Goal: Task Accomplishment & Management: Complete application form

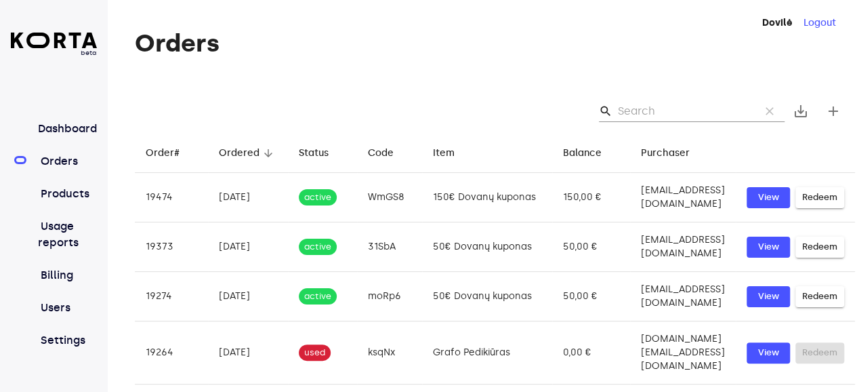
scroll to position [0, 57]
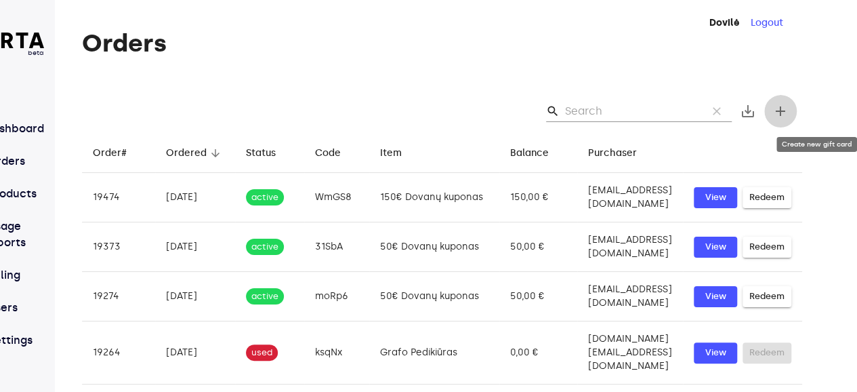
click at [789, 109] on span "add" at bounding box center [781, 111] width 16 height 16
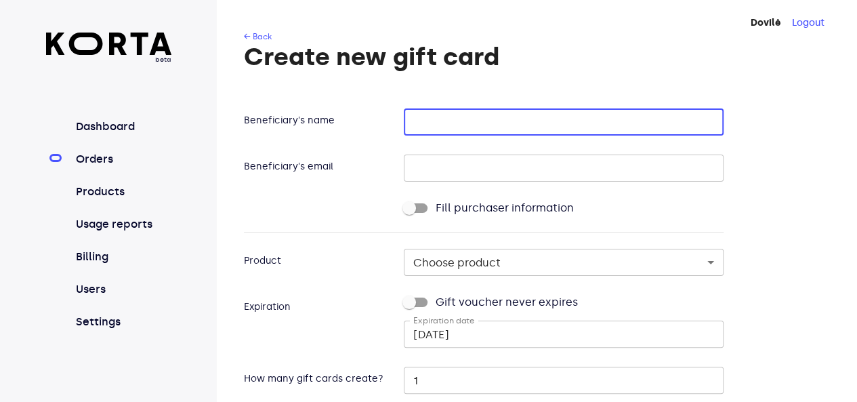
click at [454, 121] on input "text" at bounding box center [564, 121] width 320 height 27
click at [409, 173] on input "text" at bounding box center [564, 168] width 320 height 27
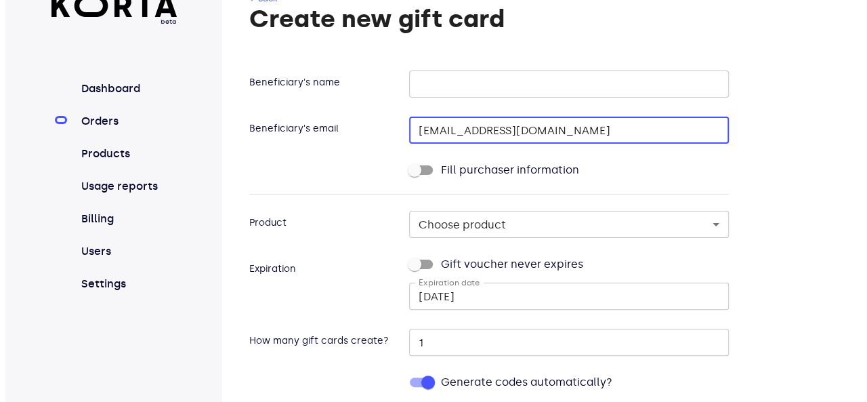
scroll to position [41, 0]
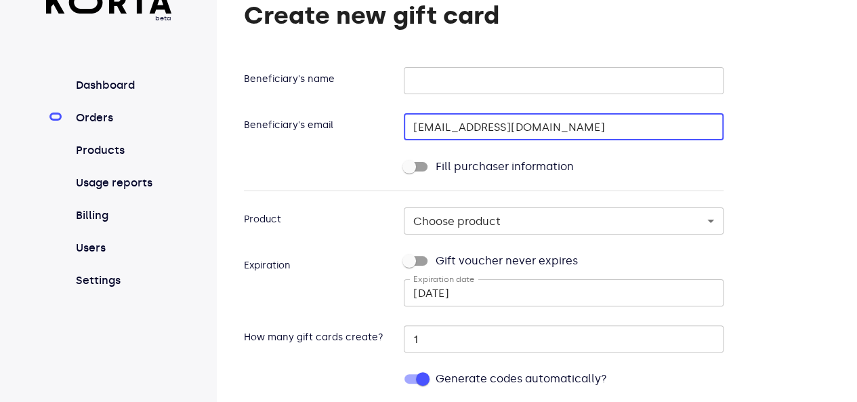
type input "[EMAIL_ADDRESS][DOMAIN_NAME]"
click at [405, 218] on body "beta Dashboard Orders Products Usage reports Billing Users Settings Dovilė Logo…" at bounding box center [428, 306] width 857 height 695
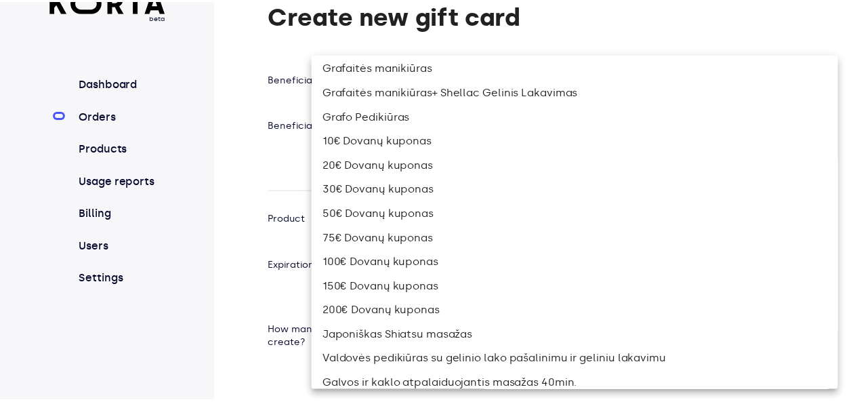
scroll to position [422, 0]
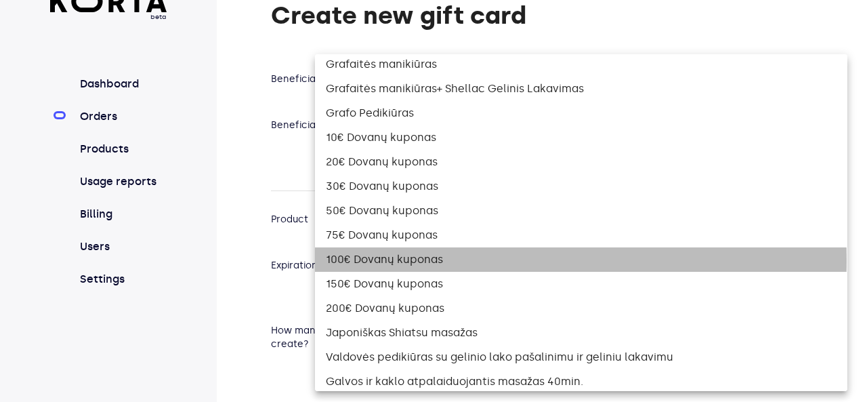
click at [361, 260] on li "100€ Dovanų kuponas" at bounding box center [581, 259] width 533 height 24
checkbox input "true"
type input "8"
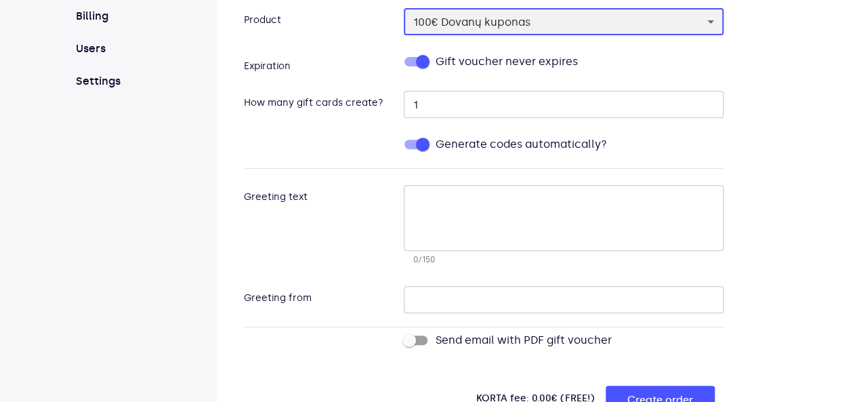
scroll to position [258, 0]
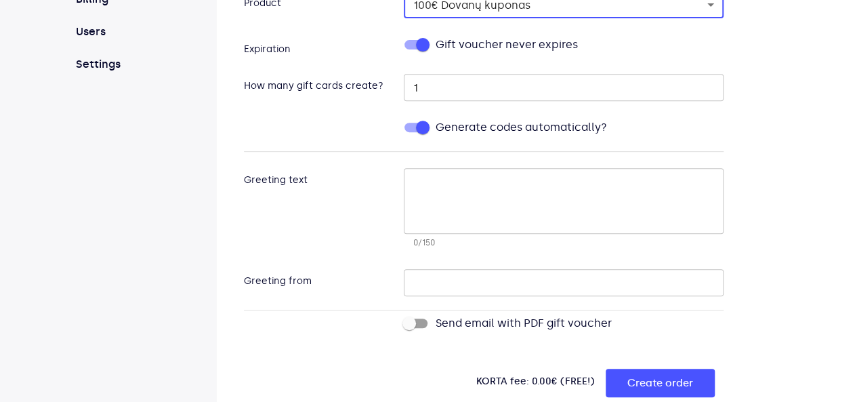
click at [415, 284] on input "text" at bounding box center [564, 282] width 320 height 27
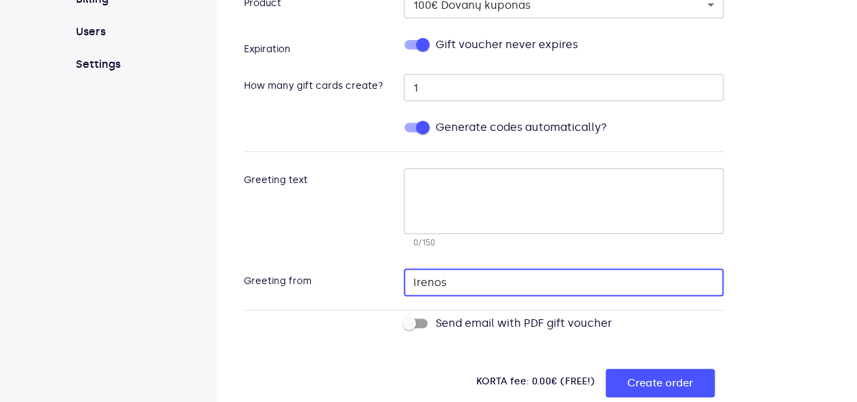
type input "Irenos"
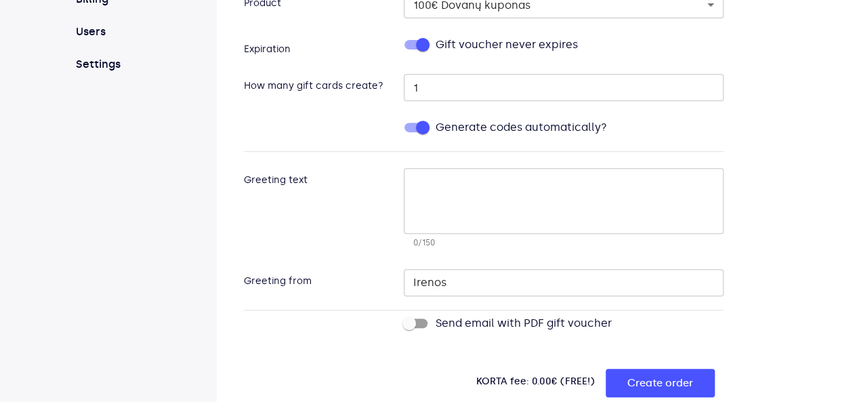
click at [333, 348] on form "Beneficiary's name ​ Beneficiary's email [PERSON_NAME][EMAIL_ADDRESS][DOMAIN_NA…" at bounding box center [484, 123] width 480 height 557
click at [404, 322] on input "Send email with PDF gift voucher" at bounding box center [409, 323] width 77 height 26
checkbox input "true"
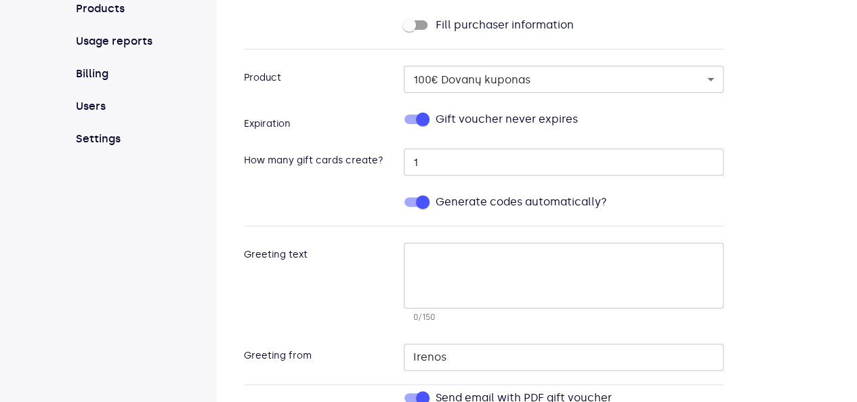
scroll to position [184, 0]
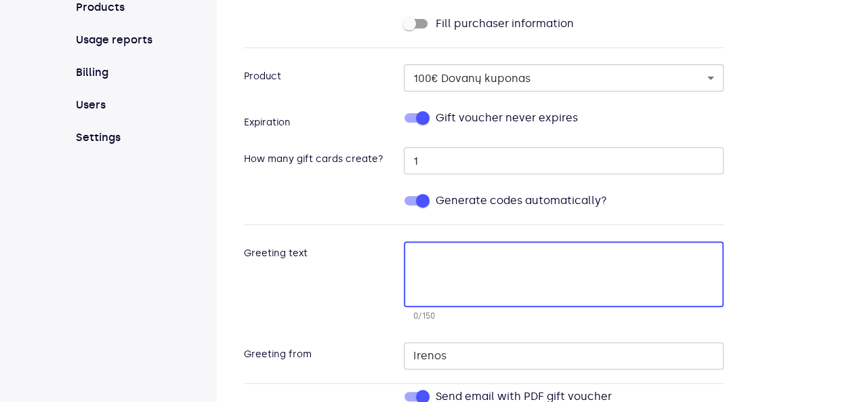
click at [412, 261] on textarea at bounding box center [561, 275] width 305 height 52
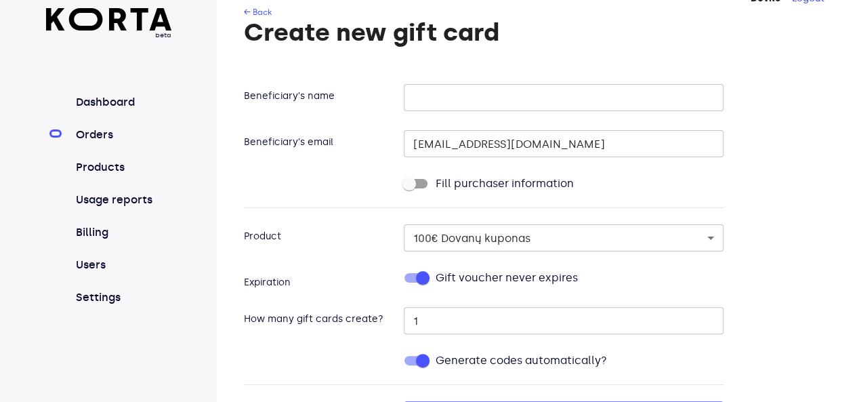
scroll to position [0, 0]
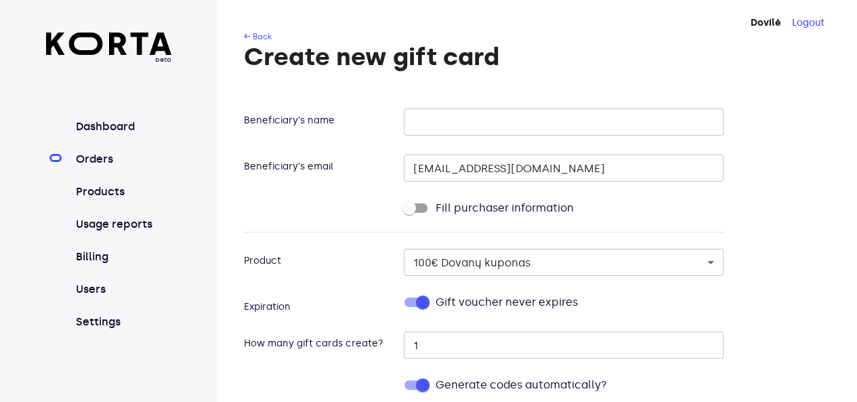
type textarea "Su Gimtadieniu sveikinimai nuo Irenos, Sonatos, [PERSON_NAME] ir [PERSON_NAME]"
click at [414, 123] on input "text" at bounding box center [564, 121] width 320 height 27
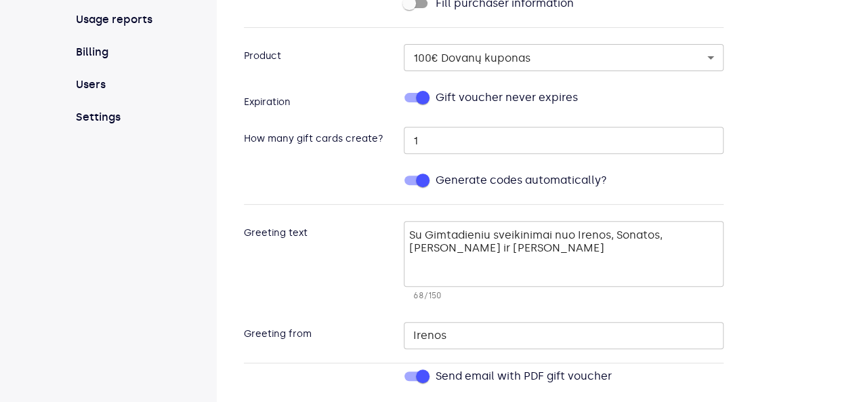
scroll to position [215, 0]
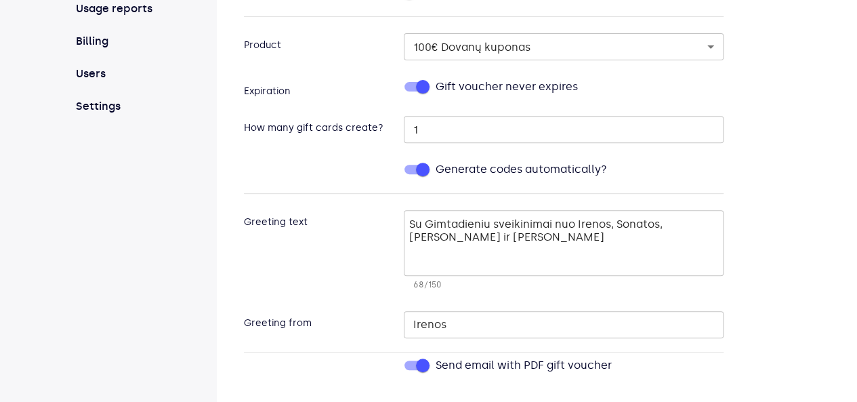
type input "Edita"
click at [470, 226] on textarea "Su Gimtadieniu sveikinimai nuo Irenos, Sonatos, [PERSON_NAME] ir [PERSON_NAME]" at bounding box center [561, 244] width 305 height 52
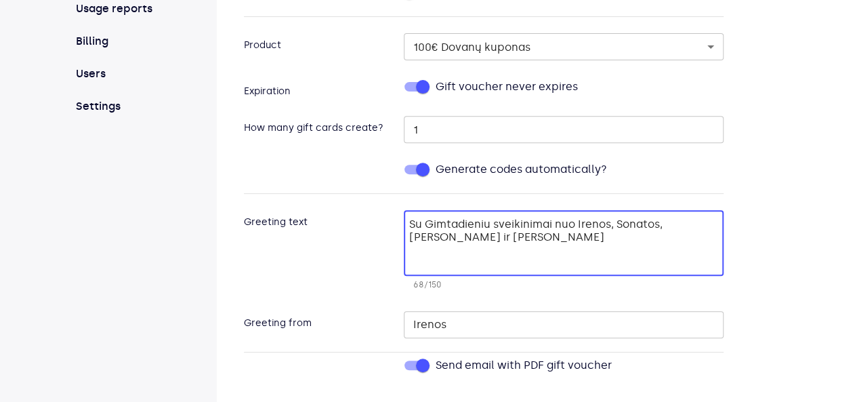
click at [534, 224] on textarea "Su Gimtadieniu sveikinimai nuo Irenos, Sonatos, [PERSON_NAME] ir [PERSON_NAME]" at bounding box center [561, 244] width 305 height 52
click at [596, 232] on textarea "Su Gimtadieniu sveikinimai skrieja nuo Irenos, [PERSON_NAME], [PERSON_NAME] ir …" at bounding box center [561, 244] width 305 height 52
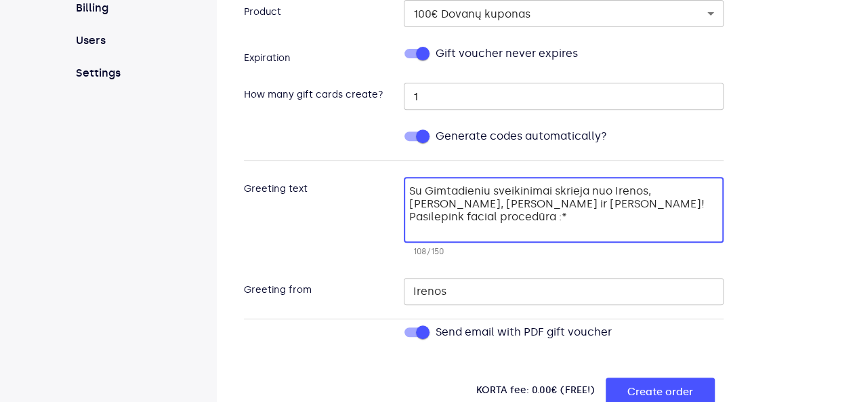
scroll to position [258, 0]
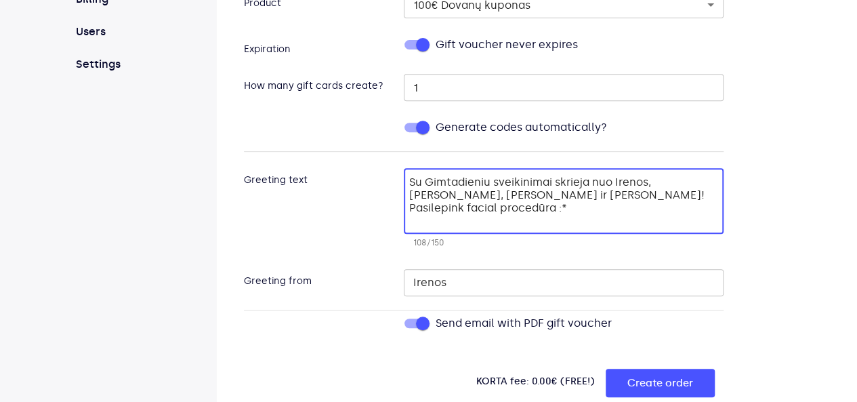
type textarea "Su Gimtadieniu sveikinimai skrieja nuo Irenos, [PERSON_NAME], [PERSON_NAME] ir …"
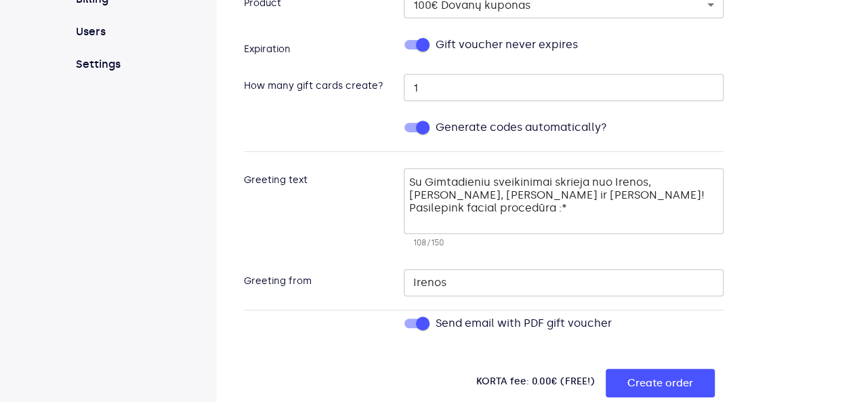
drag, startPoint x: 389, startPoint y: 190, endPoint x: 443, endPoint y: 213, distance: 58.3
click at [443, 213] on div "Su Gimtadieniu sveikinimai skrieja nuo Irenos, [PERSON_NAME], [PERSON_NAME] ir …" at bounding box center [564, 201] width 320 height 66
drag, startPoint x: 388, startPoint y: 192, endPoint x: 512, endPoint y: 190, distance: 124.7
click at [512, 190] on div "Su Gimtadieniu sveikinimai skrieja nuo Irenos, [PERSON_NAME], [PERSON_NAME] ir …" at bounding box center [564, 201] width 320 height 66
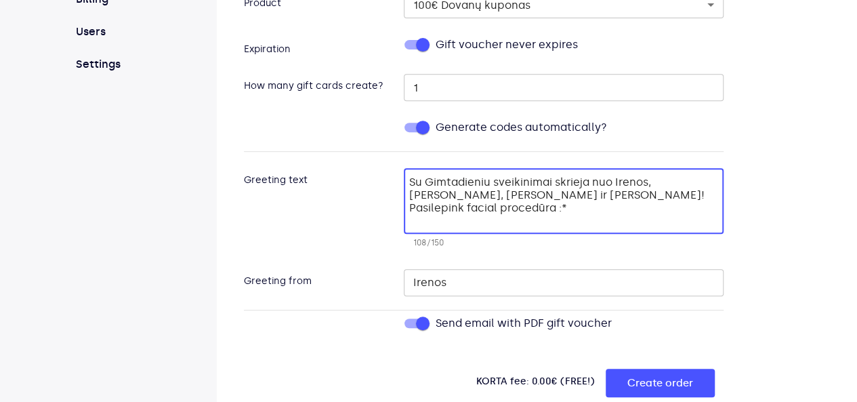
click at [441, 194] on textarea "Su Gimtadieniu sveikinimai skrieja nuo Irenos, [PERSON_NAME], [PERSON_NAME] ir …" at bounding box center [561, 202] width 305 height 52
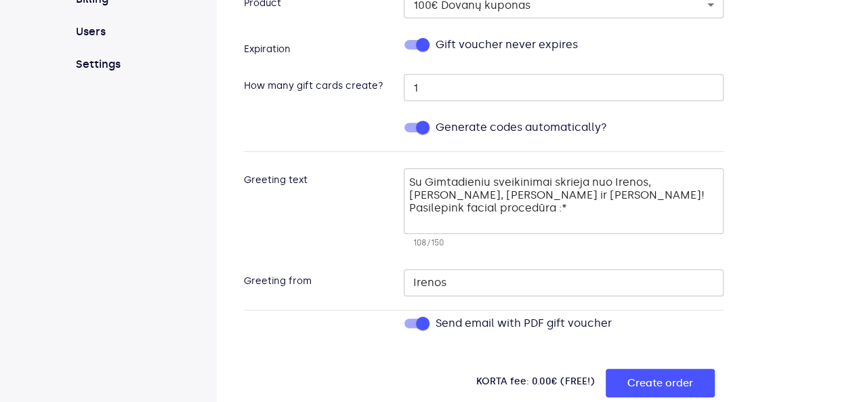
drag, startPoint x: 389, startPoint y: 194, endPoint x: 474, endPoint y: 189, distance: 85.5
click at [474, 189] on div "Su Gimtadieniu sveikinimai skrieja nuo Irenos, [PERSON_NAME], [PERSON_NAME] ir …" at bounding box center [564, 201] width 320 height 66
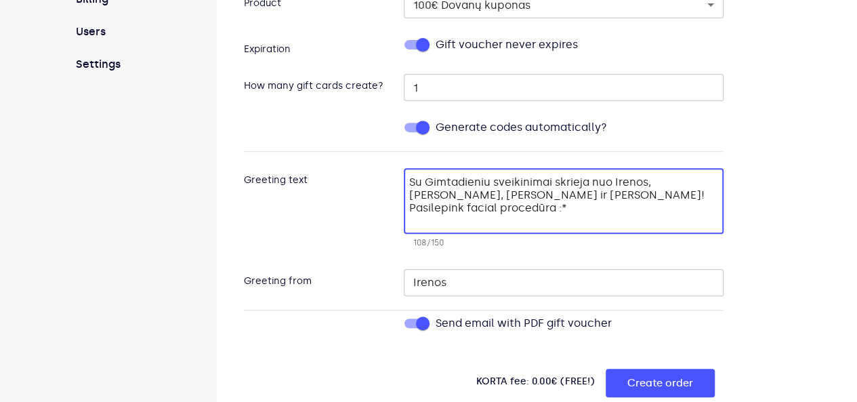
click at [497, 190] on textarea "Su Gimtadieniu sveikinimai skrieja nuo Irenos, [PERSON_NAME], [PERSON_NAME] ir …" at bounding box center [561, 202] width 305 height 52
drag, startPoint x: 585, startPoint y: 194, endPoint x: 392, endPoint y: 189, distance: 193.9
click at [409, 189] on textarea "Su Gimtadieniu sveikinimai skrieja nuo Irenos, [PERSON_NAME], [PERSON_NAME] ir …" at bounding box center [561, 202] width 305 height 52
click at [434, 276] on input "Irenos" at bounding box center [564, 282] width 320 height 27
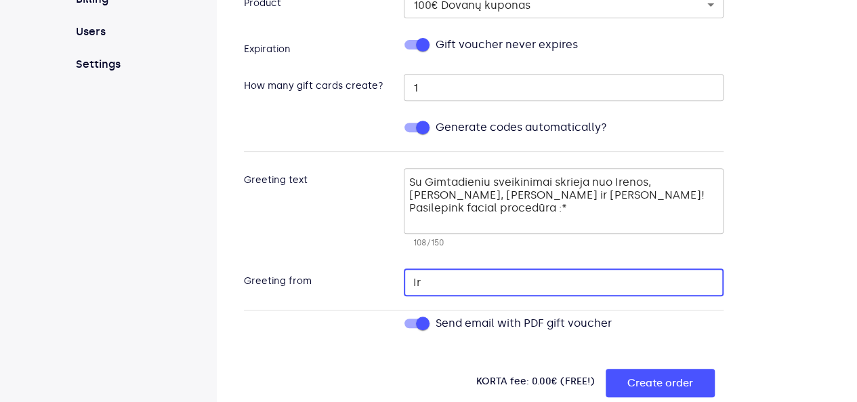
type input "I"
paste input "Irenos, [PERSON_NAME], [PERSON_NAME] ir [PERSON_NAME]!"
type input "Irenos, [PERSON_NAME], [PERSON_NAME] ir [PERSON_NAME]"
click at [478, 207] on textarea "Su Gimtadieniu sveikinimai skrieja nuo Irenos, [PERSON_NAME], [PERSON_NAME] ir …" at bounding box center [561, 202] width 305 height 52
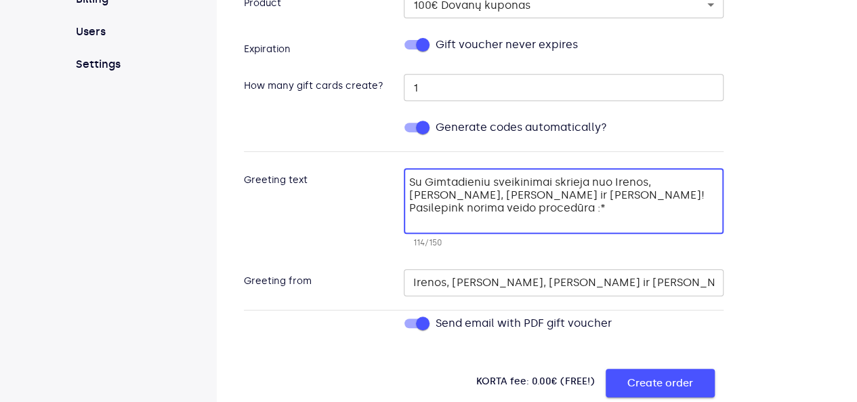
type textarea "Su Gimtadieniu sveikinimai skrieja nuo Irenos, [PERSON_NAME], [PERSON_NAME] ir …"
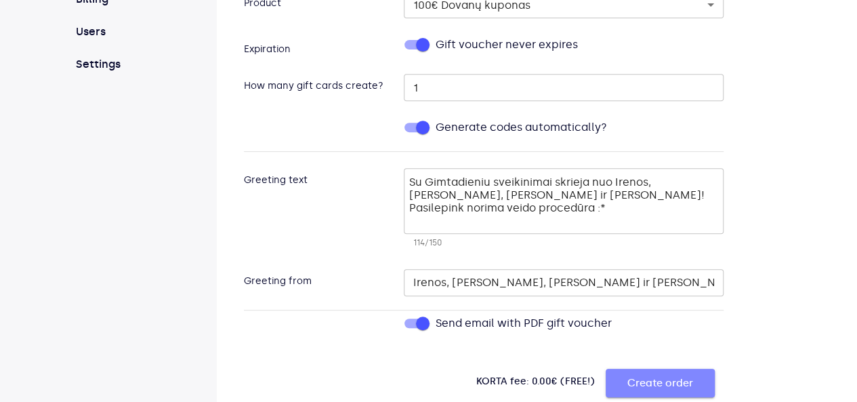
click at [628, 379] on span "Create order" at bounding box center [661, 383] width 66 height 18
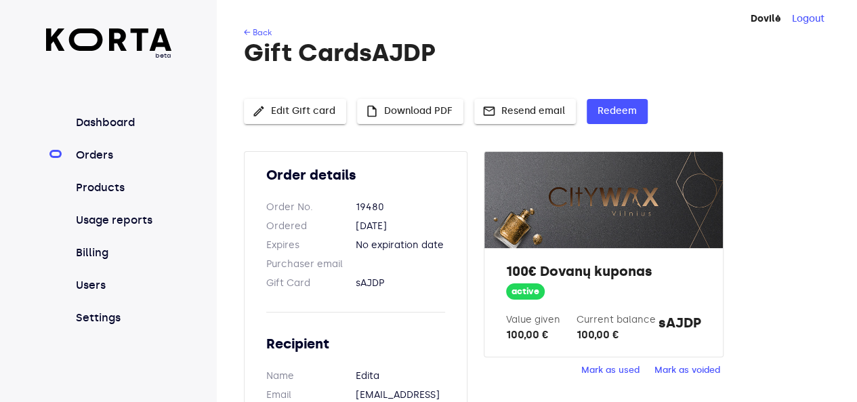
scroll to position [3, 0]
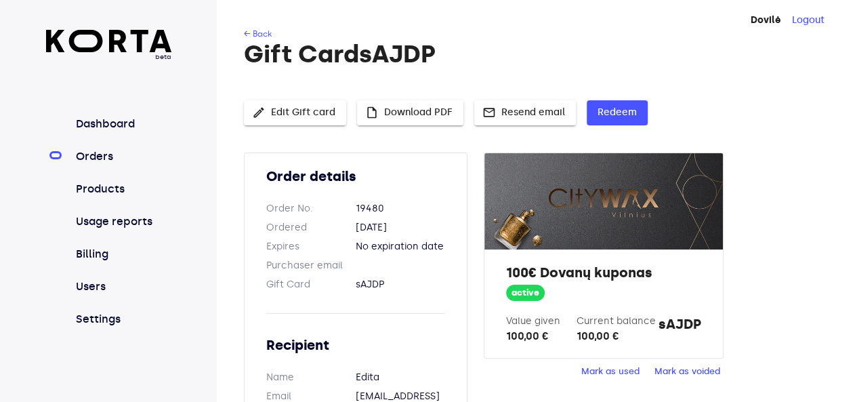
click at [451, 115] on span "insert_drive_file Download PDF" at bounding box center [410, 112] width 85 height 17
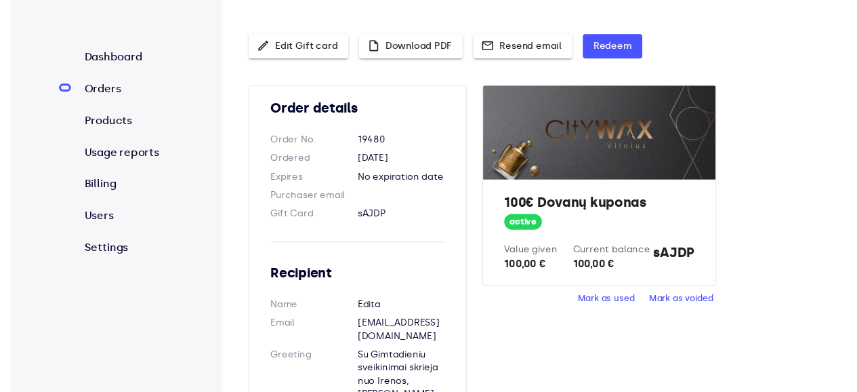
scroll to position [0, 0]
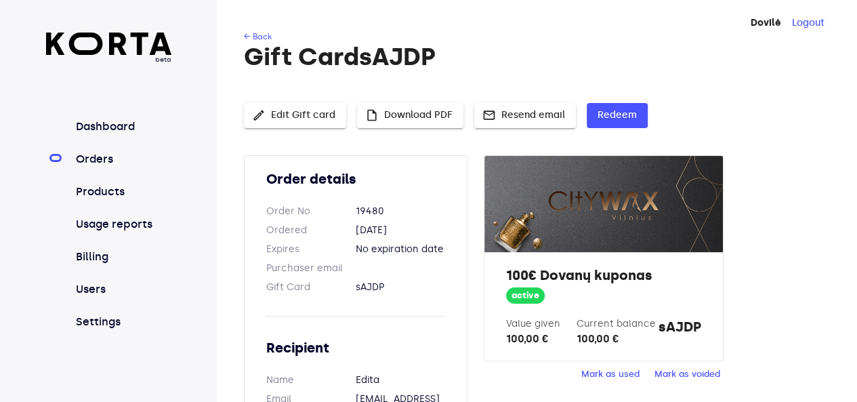
click at [103, 158] on link "Orders" at bounding box center [122, 159] width 98 height 16
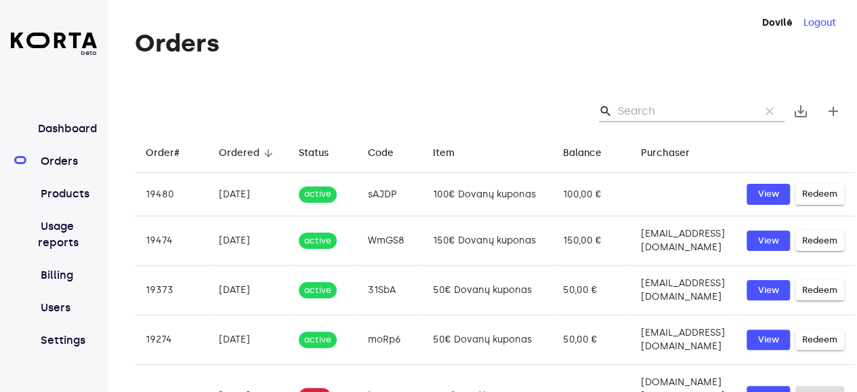
click at [335, 44] on h1 "Orders" at bounding box center [495, 43] width 720 height 27
click at [455, 78] on div "Orders search clear save_alt add Order# arrow_downward Ordered arrow_downward S…" at bounding box center [488, 383] width 761 height 707
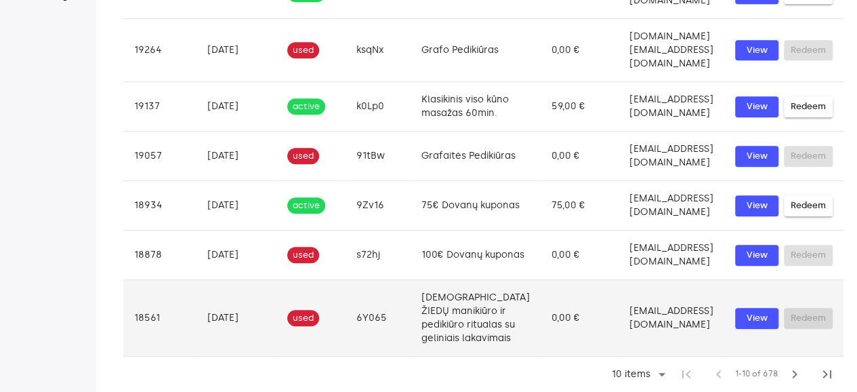
scroll to position [377, 0]
